Goal: Check status

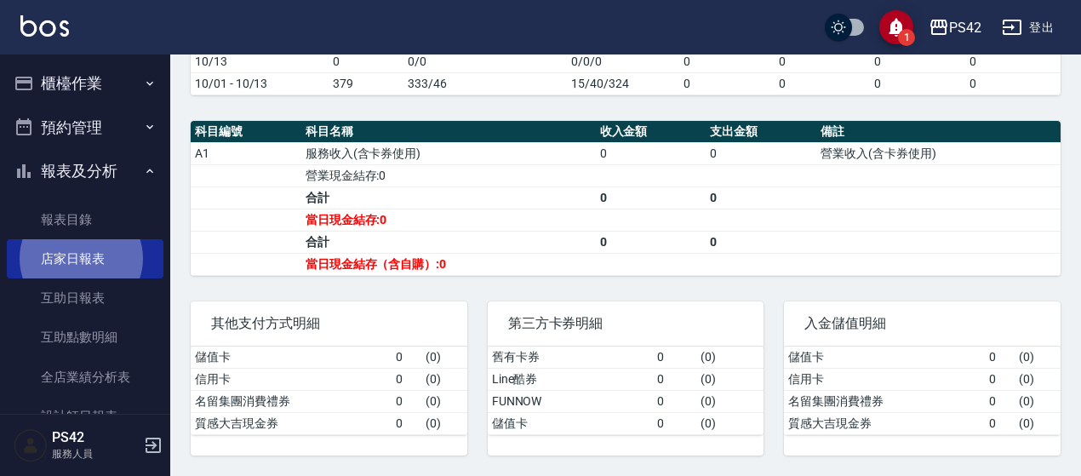
scroll to position [521, 0]
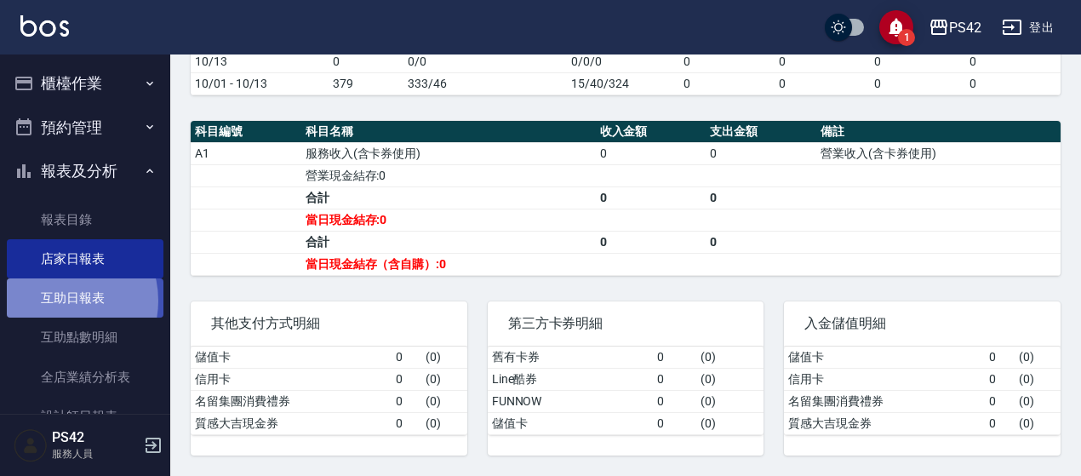
click at [57, 301] on link "互助日報表" at bounding box center [85, 297] width 157 height 39
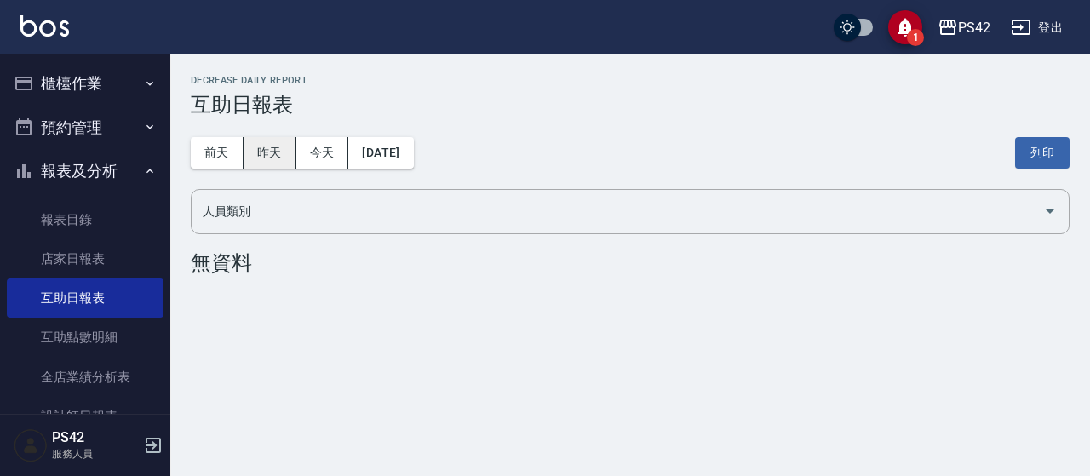
click at [272, 159] on button "昨天" at bounding box center [270, 153] width 53 height 32
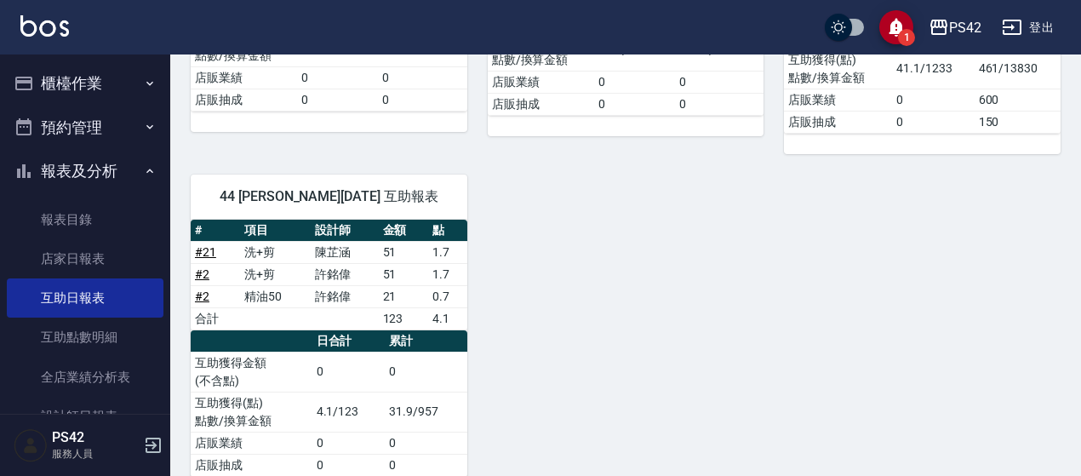
scroll to position [1209, 0]
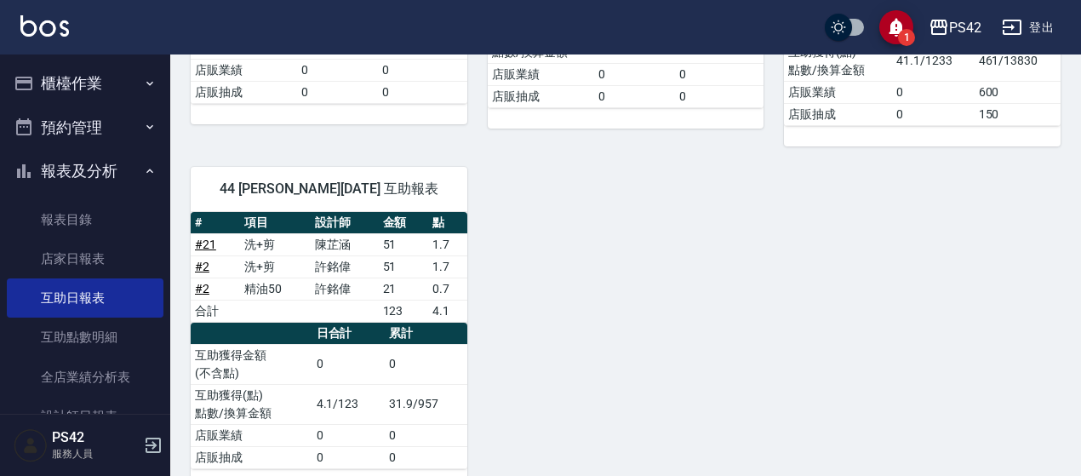
click at [295, 167] on div "44 [PERSON_NAME][DATE] 互助報表" at bounding box center [329, 189] width 277 height 44
drag, startPoint x: 278, startPoint y: 159, endPoint x: 220, endPoint y: 162, distance: 58.0
click at [220, 181] on span "44 [PERSON_NAME][DATE] 互助報表" at bounding box center [329, 189] width 236 height 17
drag, startPoint x: 556, startPoint y: 222, endPoint x: 524, endPoint y: 211, distance: 34.2
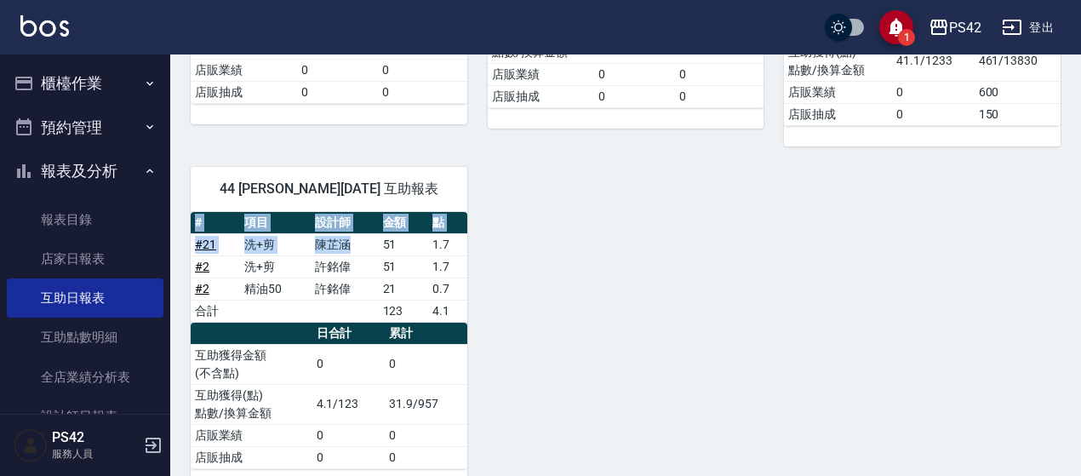
drag, startPoint x: 367, startPoint y: 214, endPoint x: 178, endPoint y: 214, distance: 189.0
click at [177, 215] on div "44 [PERSON_NAME][DATE] 互助報表 # 項目 設計師 金額 點 # 21 洗+剪 [PERSON_NAME] 51 1.7 # 2 洗+剪…" at bounding box center [318, 317] width 297 height 343
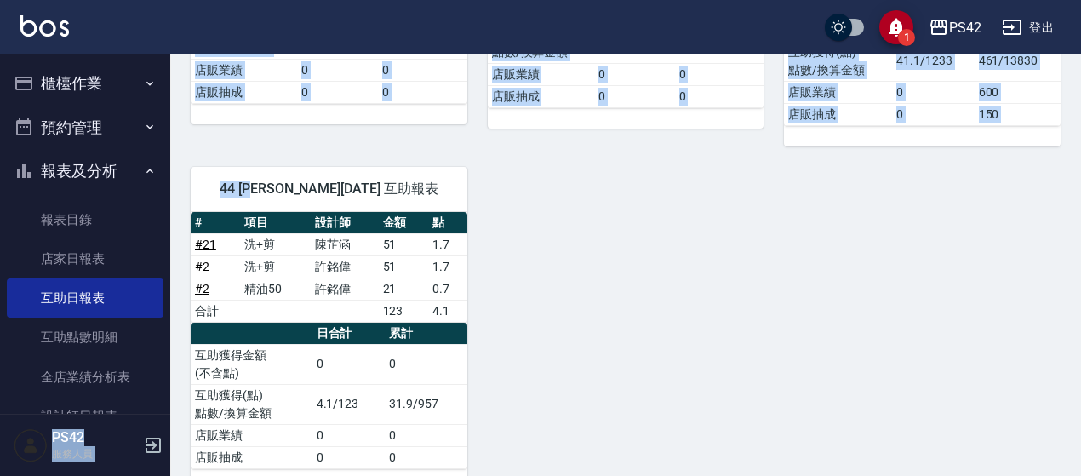
drag, startPoint x: 276, startPoint y: 166, endPoint x: 471, endPoint y: 169, distance: 195.0
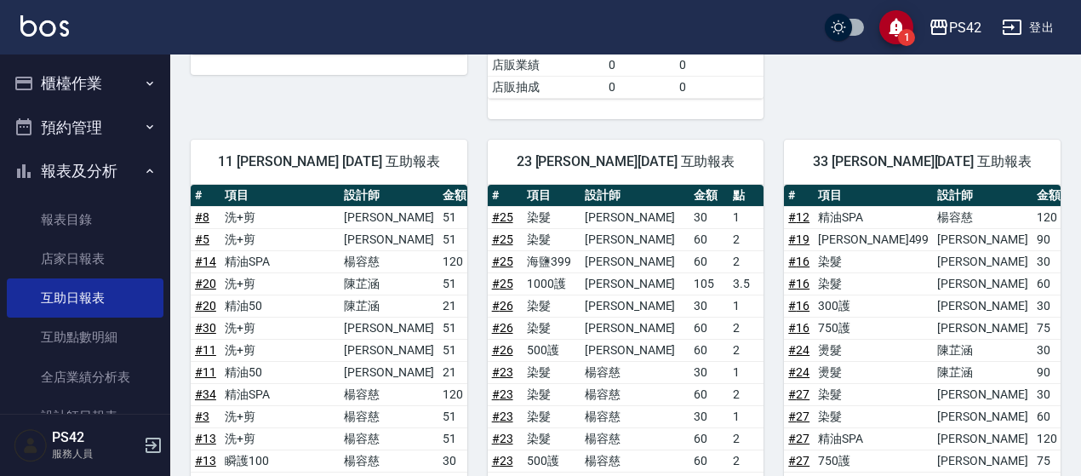
scroll to position [443, 0]
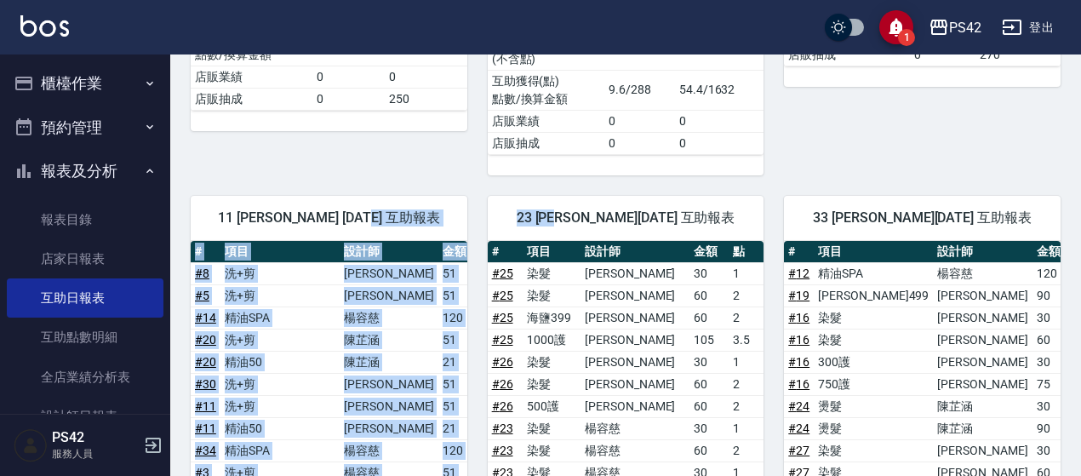
drag, startPoint x: 587, startPoint y: 213, endPoint x: 408, endPoint y: 213, distance: 179.6
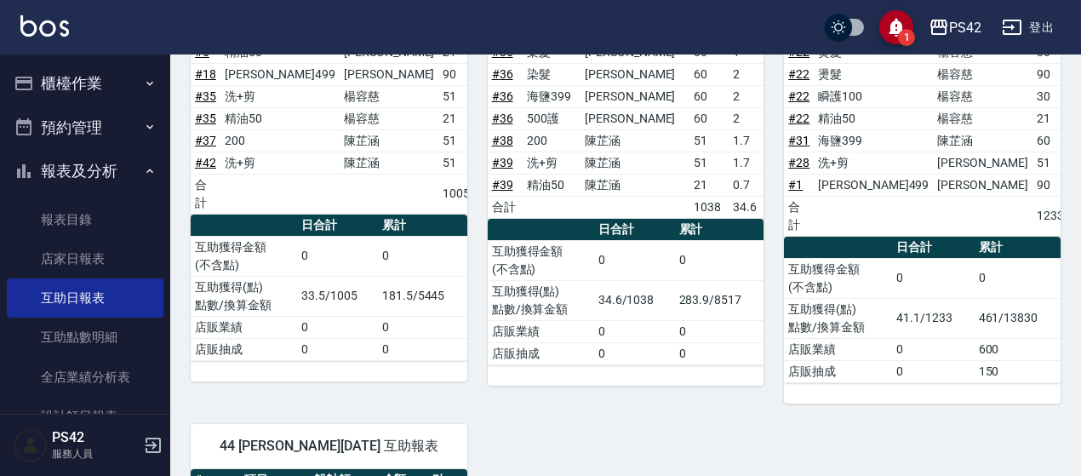
scroll to position [954, 0]
